Goal: Transaction & Acquisition: Purchase product/service

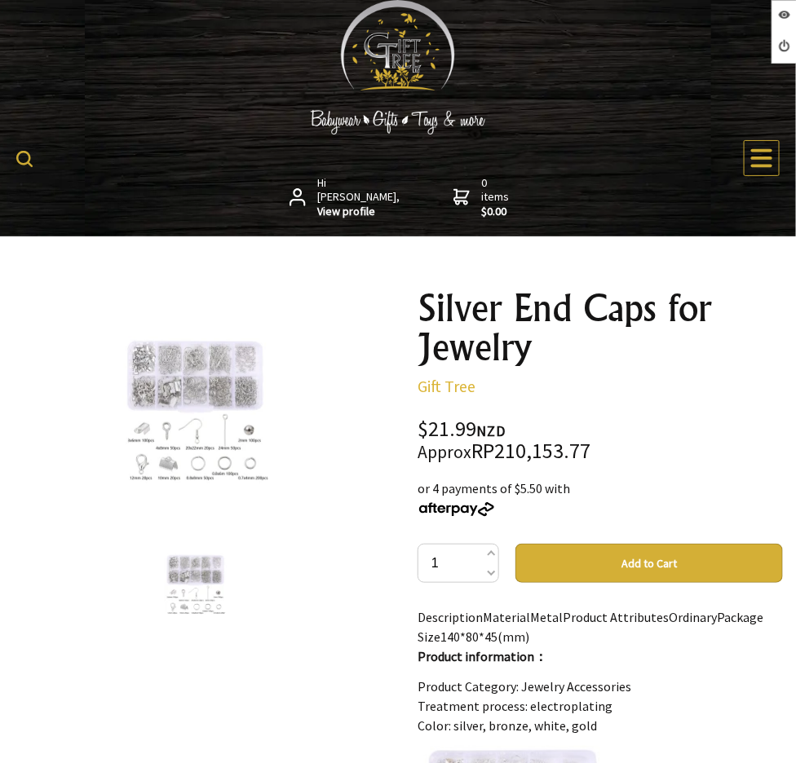
drag, startPoint x: 460, startPoint y: 368, endPoint x: 412, endPoint y: 343, distance: 54.0
click at [455, 367] on h1 "Silver End Caps for Jewelry" at bounding box center [600, 328] width 365 height 78
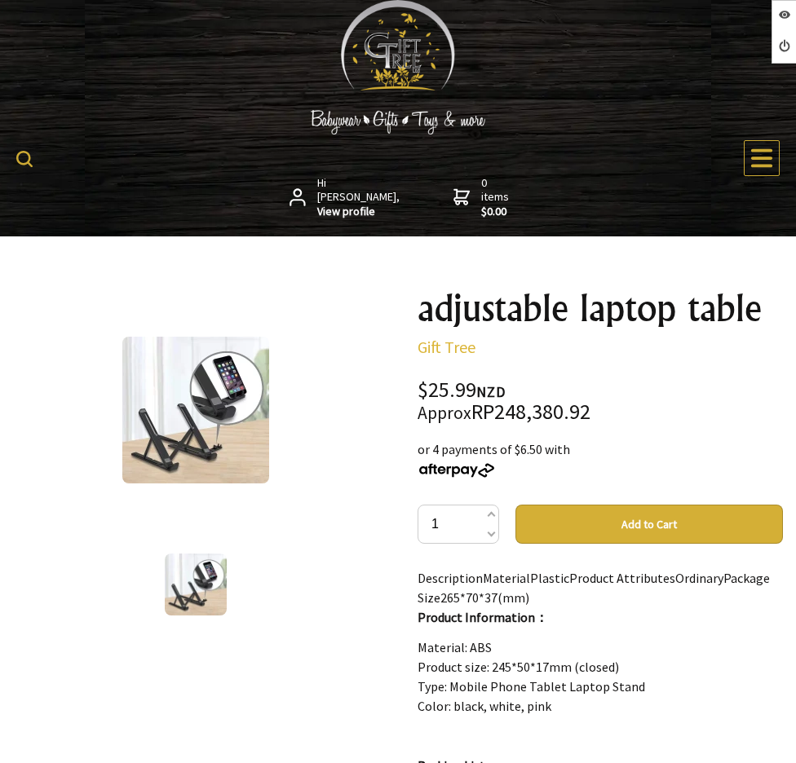
click at [451, 372] on div "adjustable laptop table Gift Tree $25.99 NZD Approx RP248,380.92 or 4 payments …" at bounding box center [600, 778] width 365 height 978
